Goal: Task Accomplishment & Management: Use online tool/utility

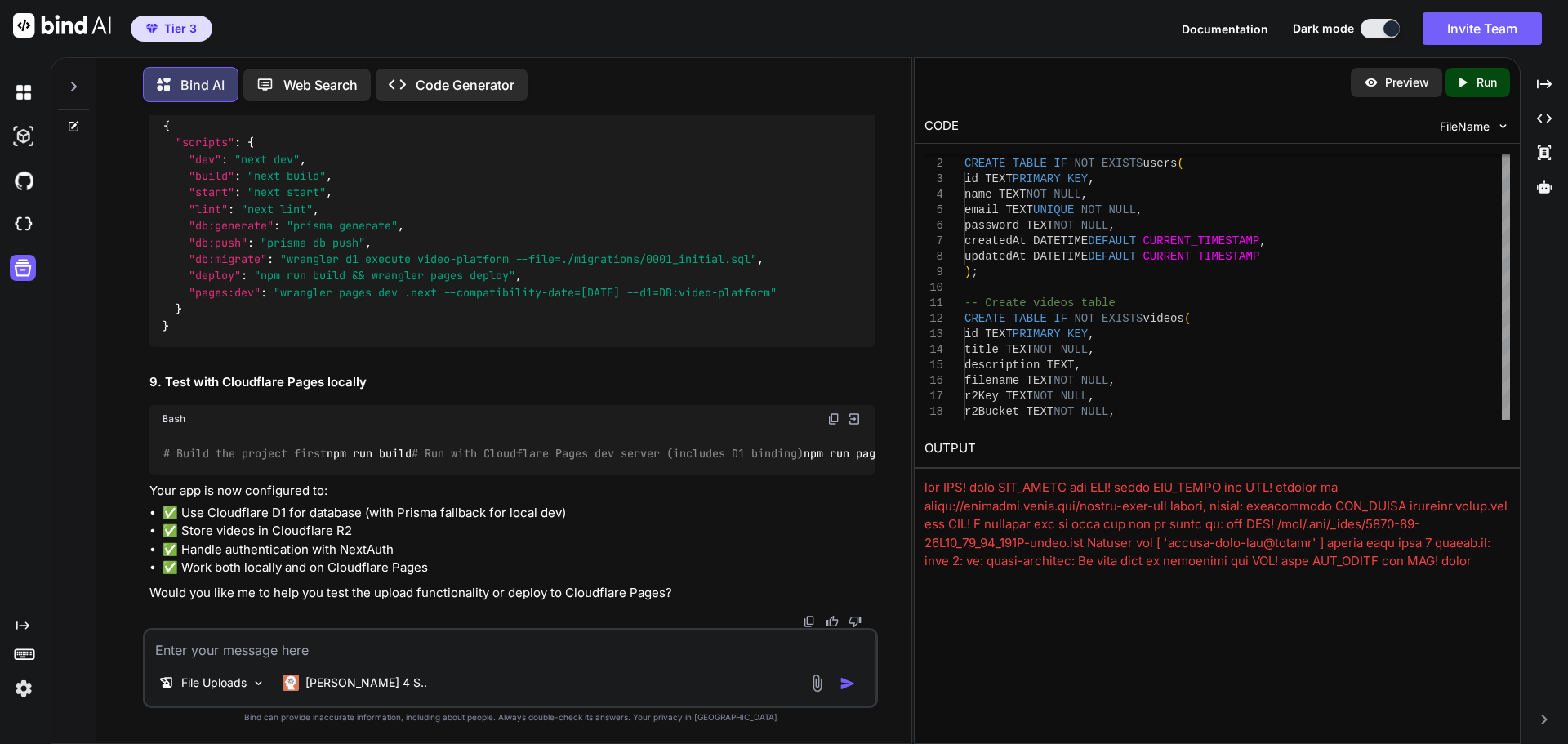
click at [1371, 30] on button at bounding box center [1380, 28] width 39 height 19
click at [1363, 25] on button at bounding box center [1380, 28] width 39 height 19
click at [1363, 32] on button at bounding box center [1380, 28] width 39 height 19
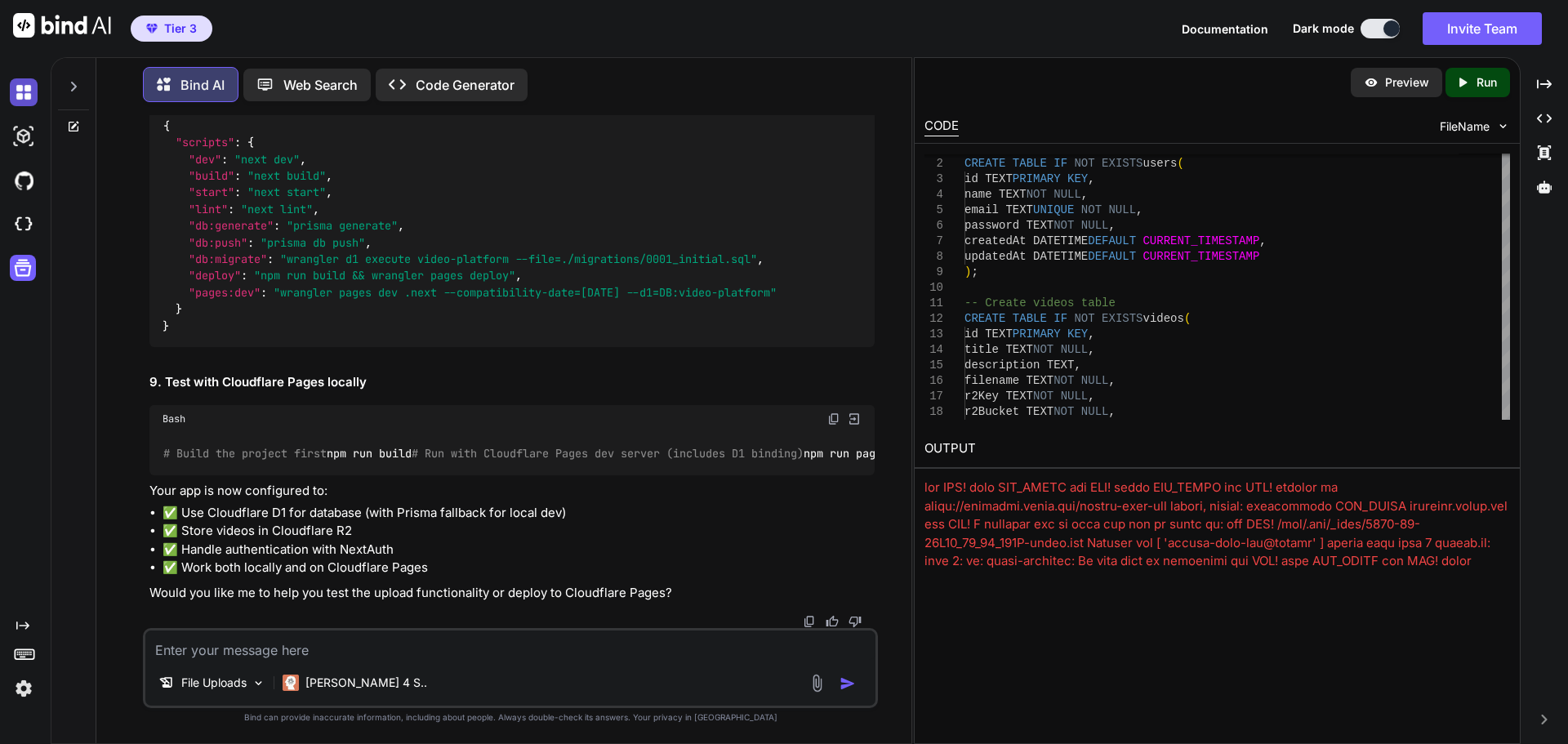
click at [11, 88] on img at bounding box center [24, 92] width 28 height 28
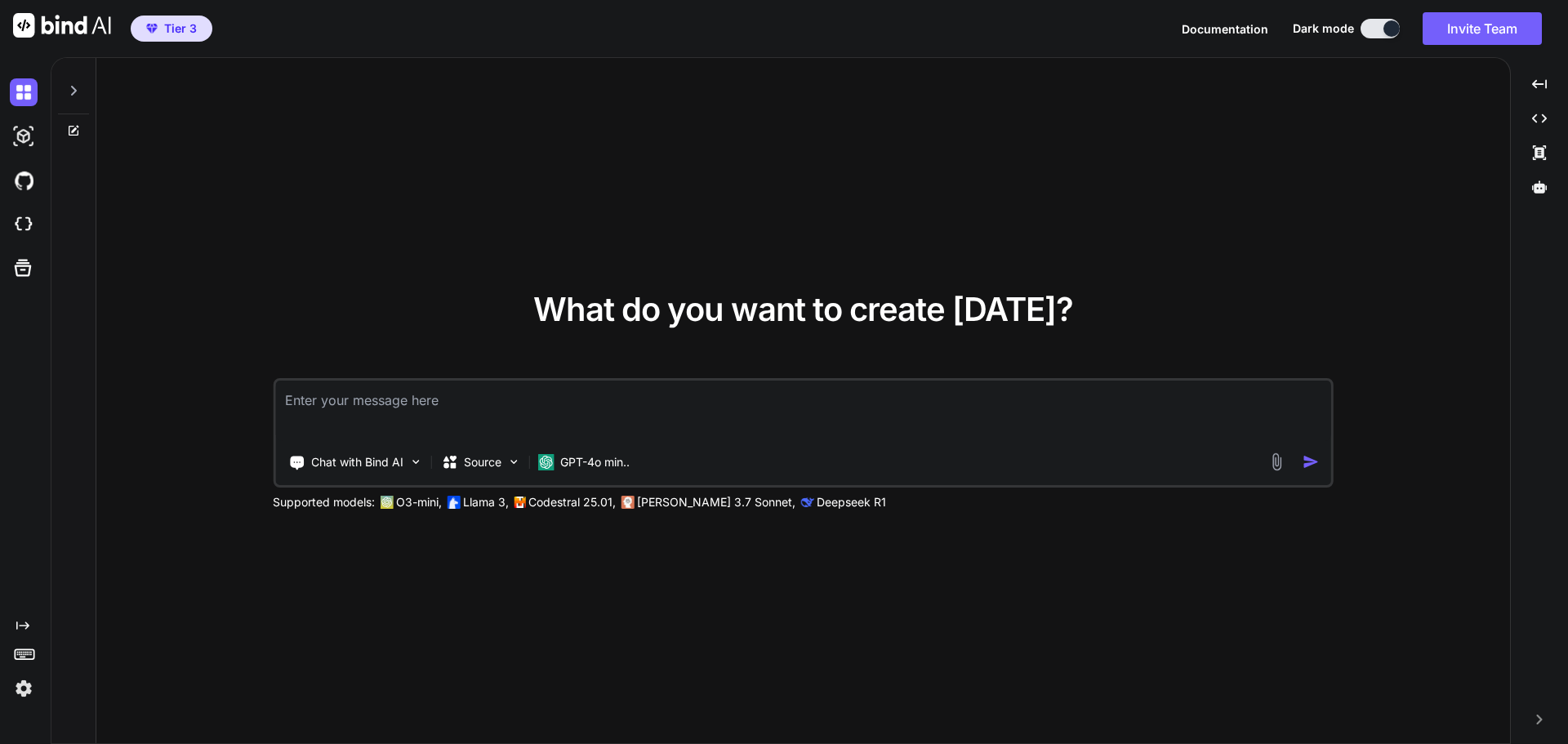
type textarea "x"
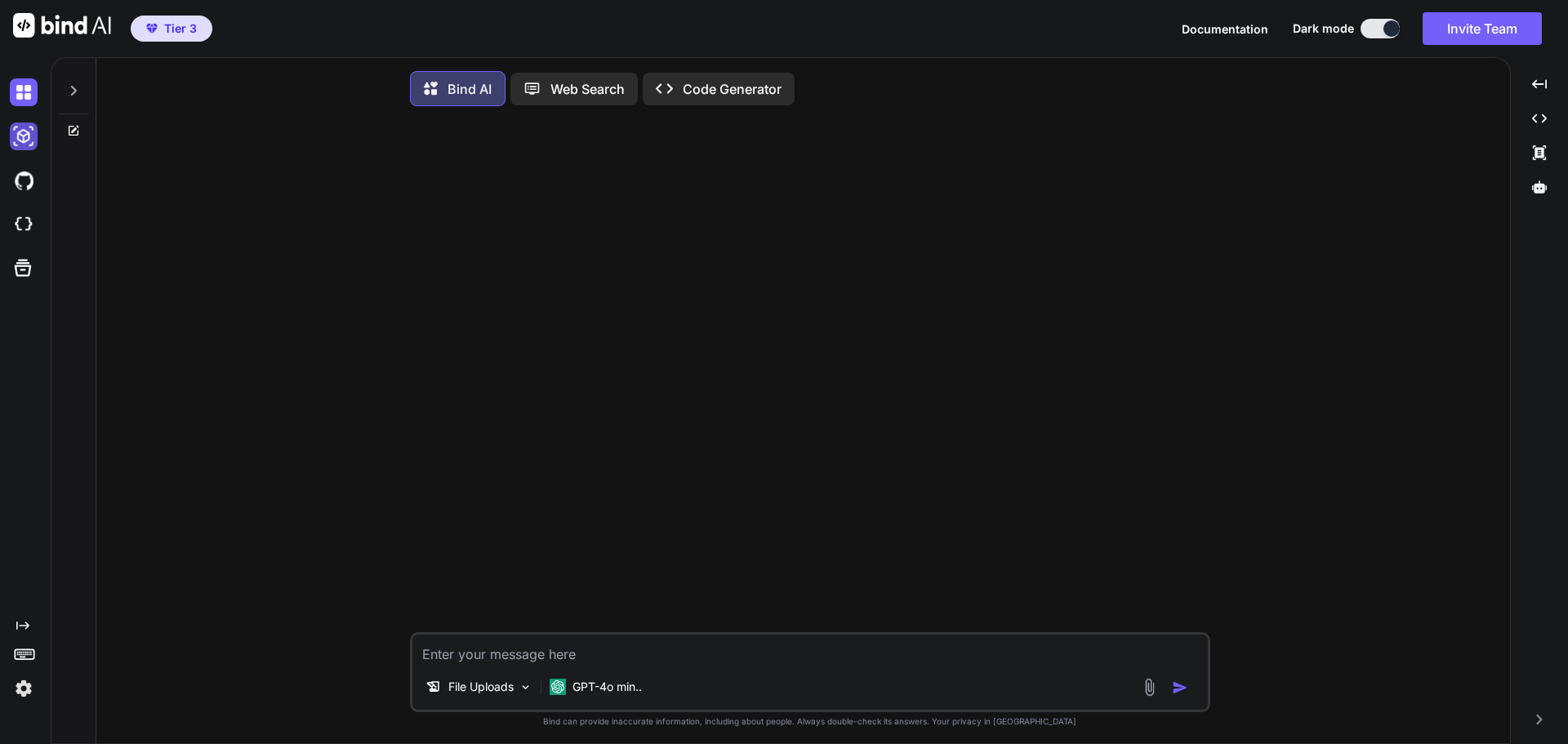
click at [21, 135] on img at bounding box center [24, 137] width 28 height 28
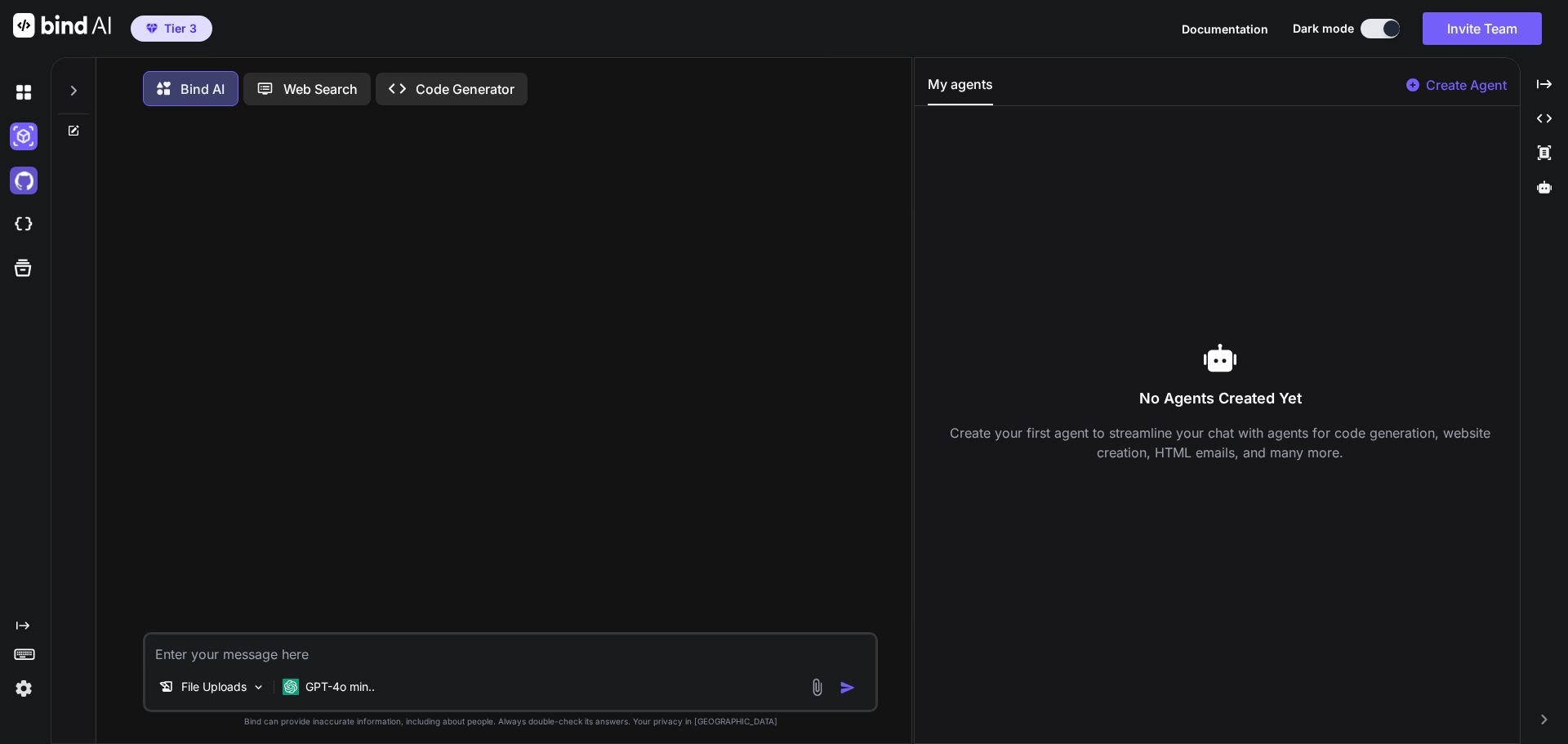
click at [34, 189] on img at bounding box center [24, 180] width 28 height 28
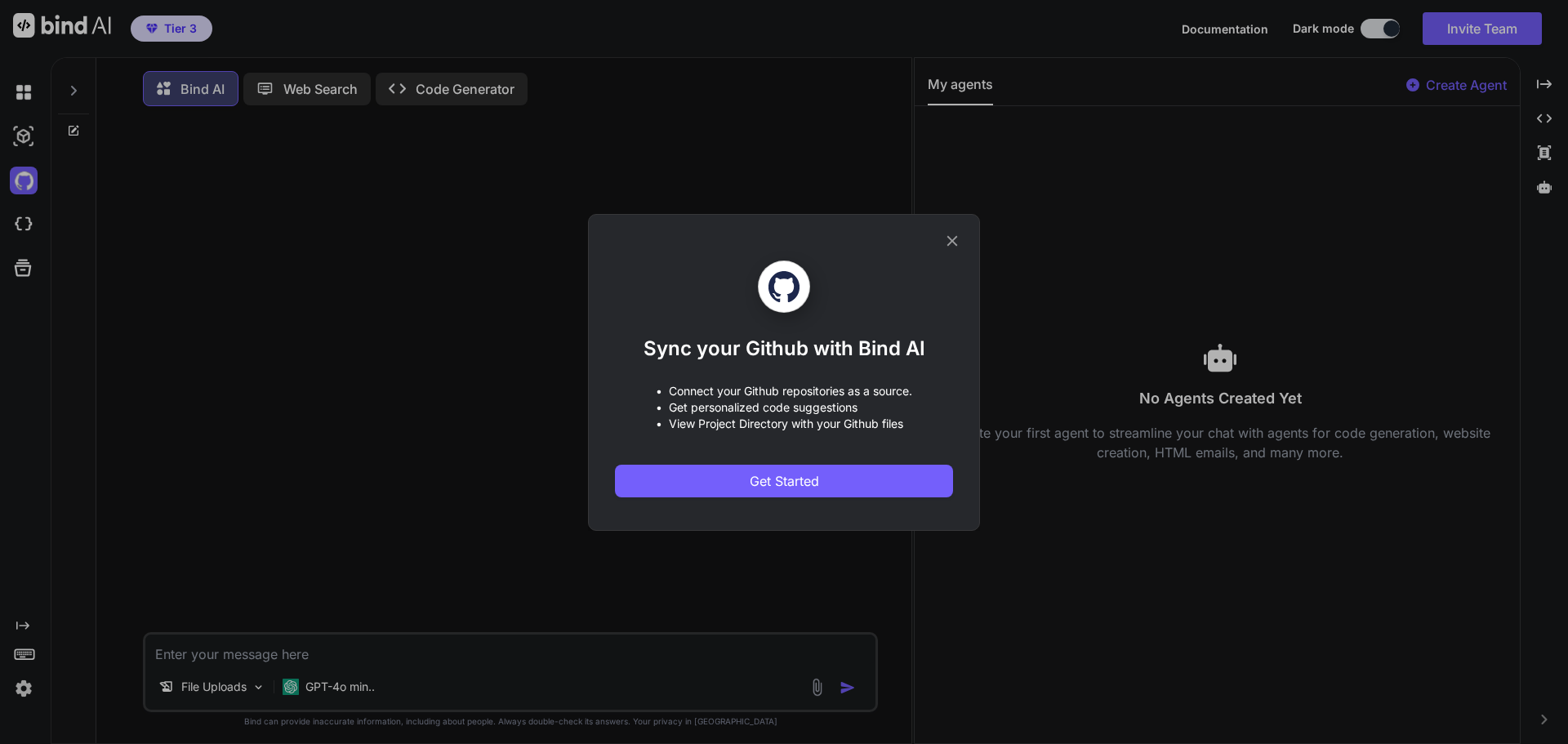
click at [952, 239] on icon at bounding box center [952, 241] width 11 height 11
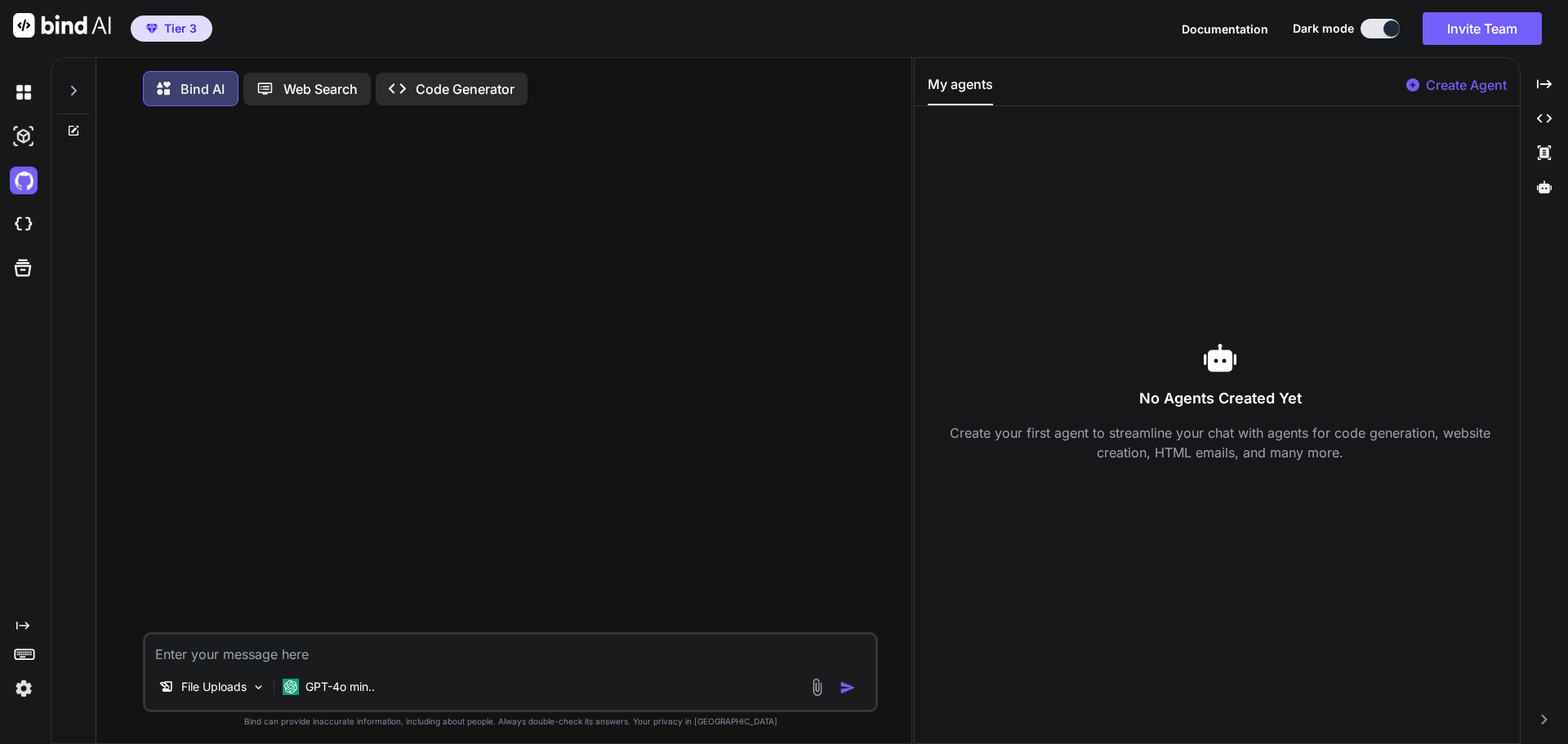
type textarea "x"
drag, startPoint x: 93, startPoint y: 2, endPoint x: 280, endPoint y: 234, distance: 298.0
click at [280, 234] on div at bounding box center [511, 376] width 732 height 513
